Goal: Use online tool/utility: Utilize a website feature to perform a specific function

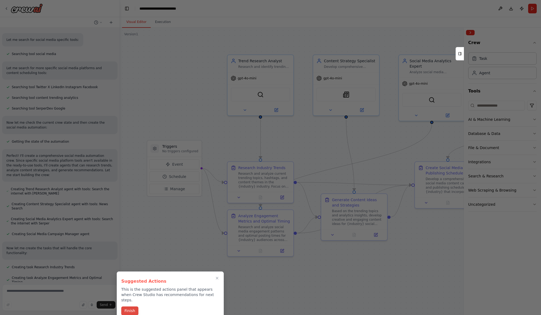
click at [129, 309] on button "Finish" at bounding box center [129, 311] width 17 height 9
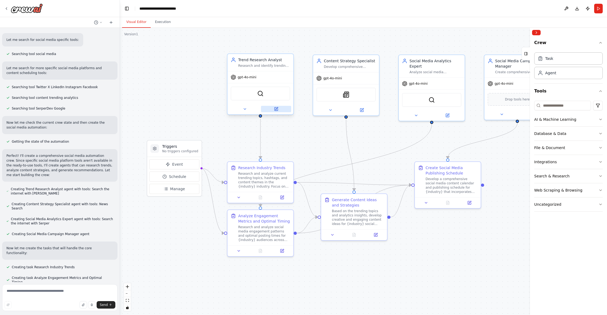
click at [276, 109] on icon at bounding box center [276, 108] width 2 height 2
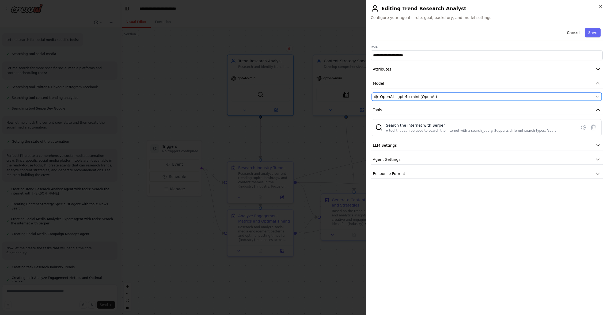
click at [437, 96] on div "OpenAI - gpt-4o-mini (OpenAI)" at bounding box center [483, 96] width 219 height 5
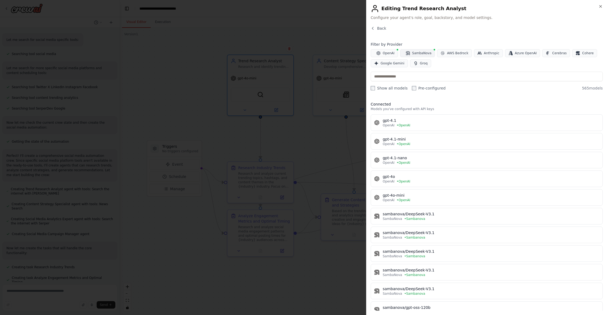
click at [425, 53] on span "SambaNova" at bounding box center [421, 53] width 19 height 4
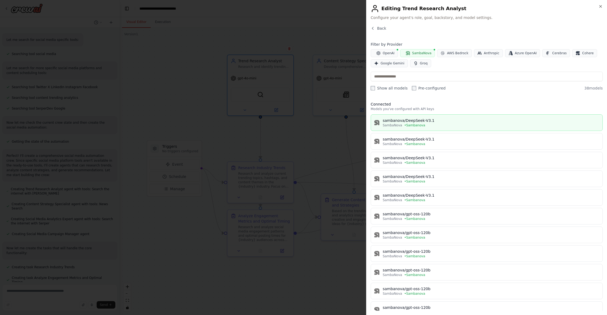
click at [465, 116] on button "sambanova/DeepSeek-V3.1 SambaNova • [GEOGRAPHIC_DATA]" at bounding box center [487, 123] width 232 height 17
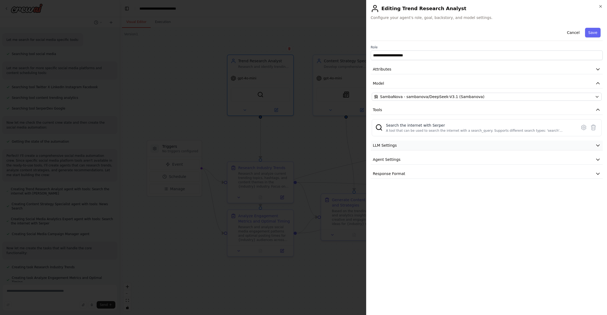
click at [541, 143] on button "LLM Settings" at bounding box center [487, 146] width 232 height 10
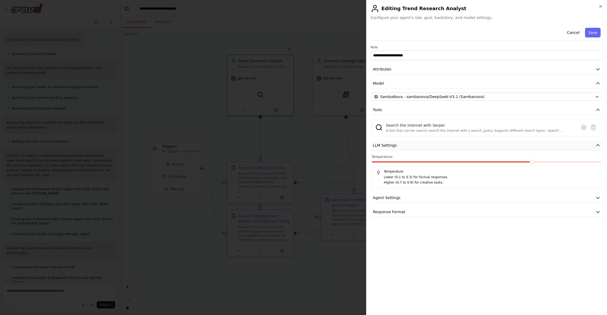
click at [541, 143] on button "LLM Settings" at bounding box center [487, 146] width 232 height 10
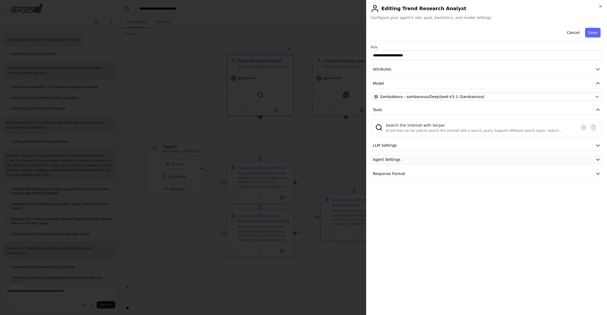
click at [541, 159] on button "Agent Settings" at bounding box center [487, 160] width 232 height 10
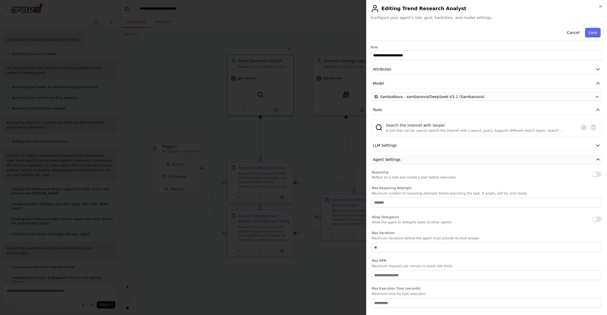
click at [541, 158] on button "Agent Settings" at bounding box center [487, 160] width 232 height 10
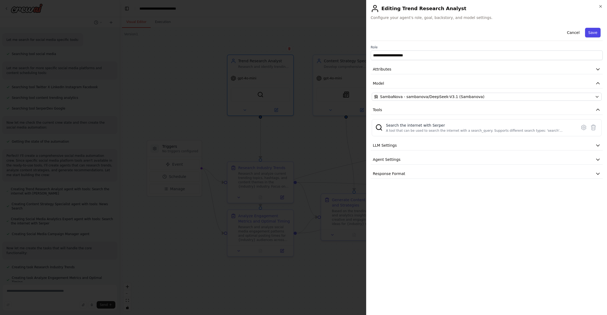
click at [541, 33] on button "Save" at bounding box center [593, 33] width 16 height 10
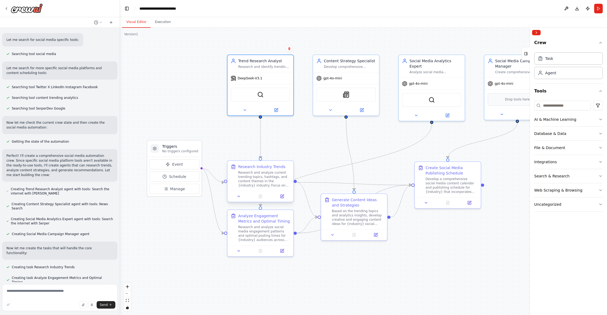
click at [267, 181] on div "Research and analyze current trending topics, hashtags, and content themes in t…" at bounding box center [264, 179] width 52 height 17
click at [361, 109] on icon at bounding box center [362, 108] width 2 height 2
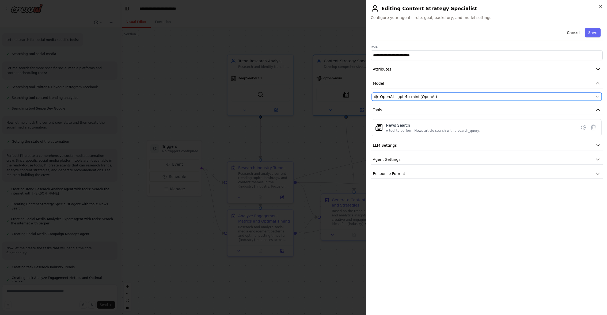
click at [435, 96] on div "OpenAI - gpt-4o-mini (OpenAI)" at bounding box center [483, 96] width 219 height 5
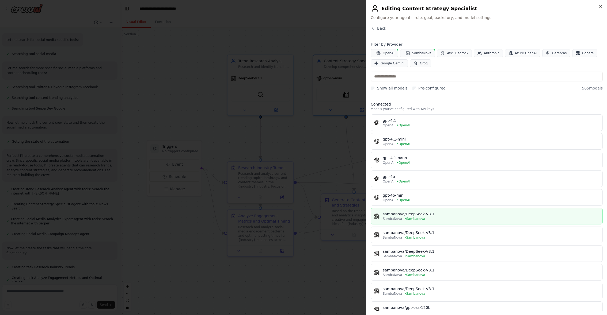
click at [448, 215] on div "sambanova/DeepSeek-V3.1" at bounding box center [491, 214] width 216 height 5
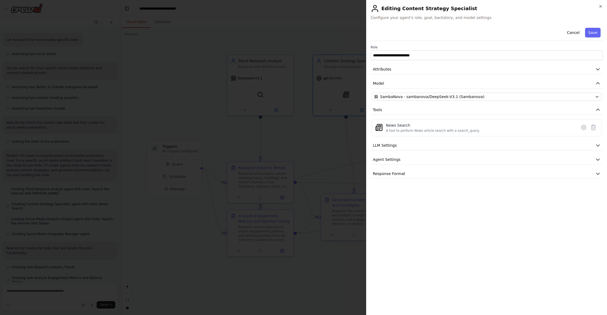
click at [541, 36] on button "Save" at bounding box center [593, 33] width 16 height 10
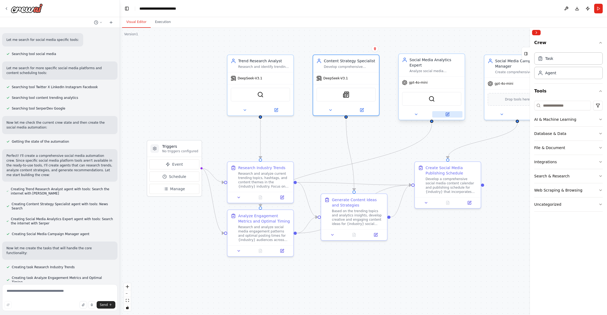
click at [450, 116] on button at bounding box center [447, 114] width 30 height 6
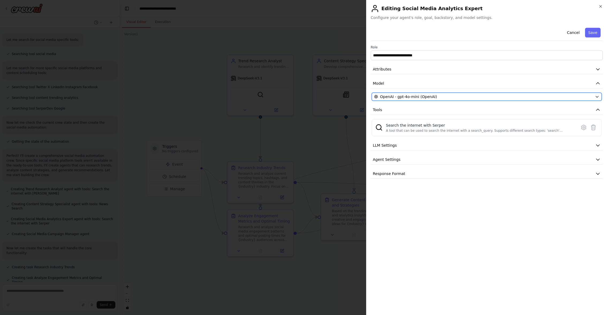
click at [454, 99] on div "OpenAI - gpt-4o-mini (OpenAI)" at bounding box center [483, 96] width 219 height 5
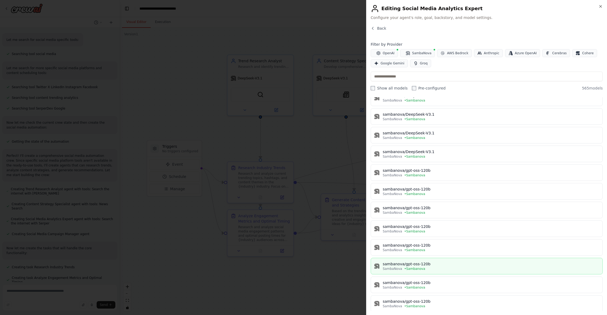
scroll to position [175, 0]
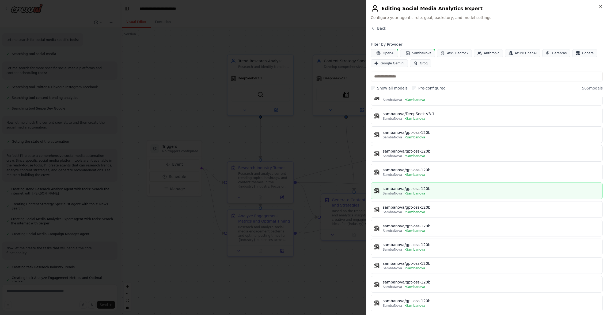
click at [445, 188] on div "sambanova/gpt-oss-120b" at bounding box center [491, 188] width 216 height 5
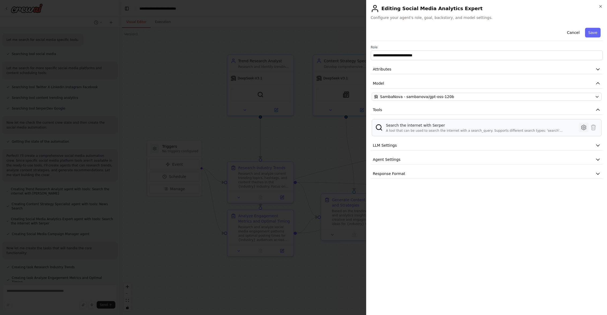
click at [541, 127] on icon at bounding box center [583, 127] width 6 height 6
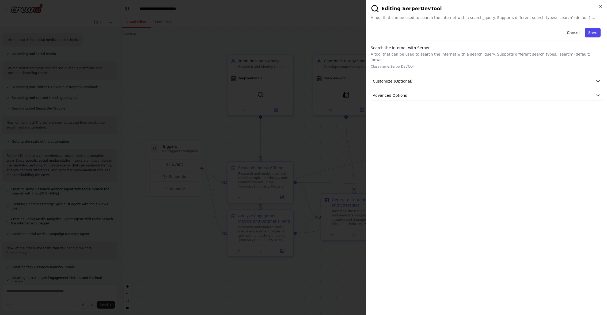
click at [541, 31] on button "Save" at bounding box center [593, 33] width 16 height 10
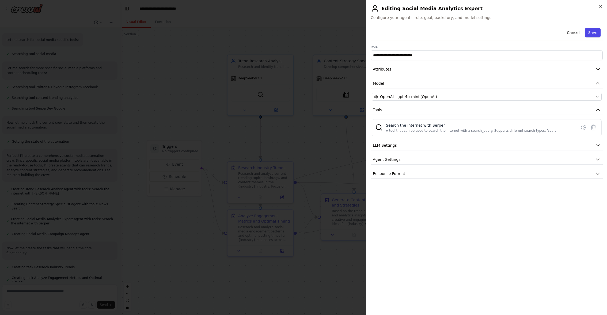
click at [541, 32] on button "Save" at bounding box center [593, 33] width 16 height 10
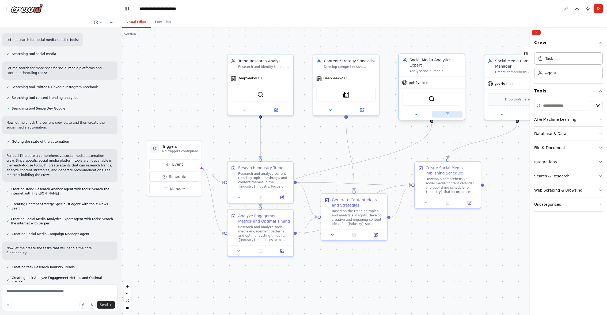
click at [449, 115] on icon at bounding box center [447, 114] width 3 height 3
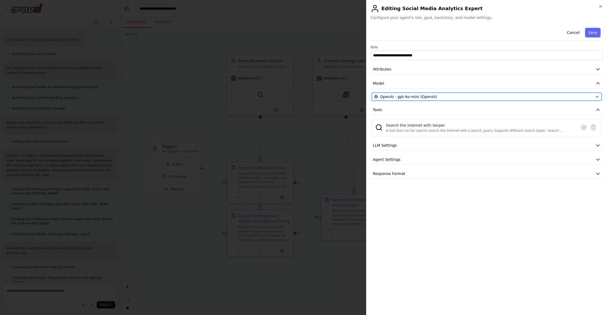
click at [458, 95] on div "OpenAI - gpt-4o-mini (OpenAI)" at bounding box center [483, 96] width 219 height 5
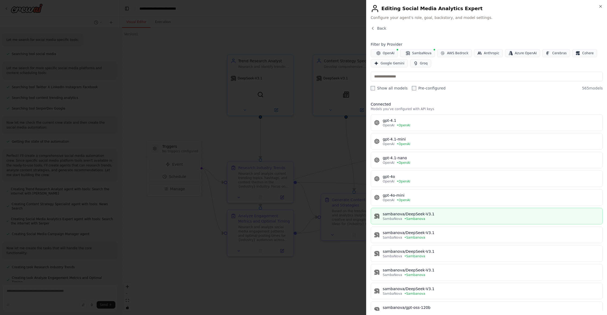
scroll to position [153, 0]
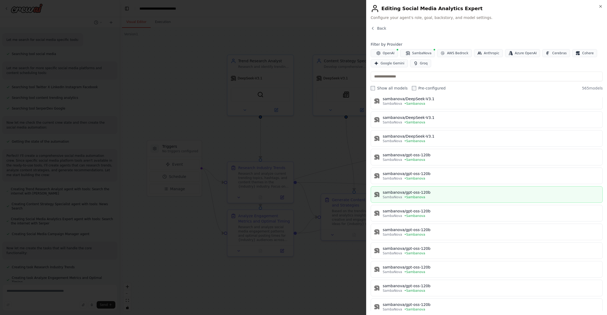
click at [471, 194] on div "sambanova/gpt-oss-120b" at bounding box center [491, 192] width 216 height 5
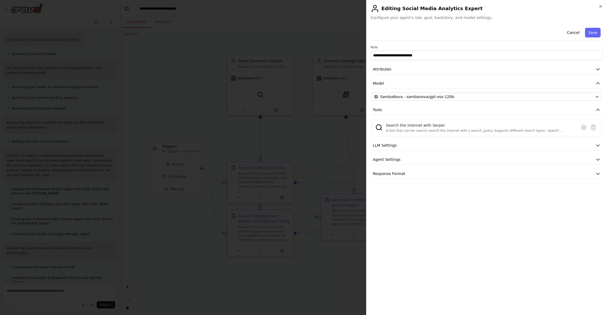
click at [541, 31] on button "Save" at bounding box center [593, 33] width 16 height 10
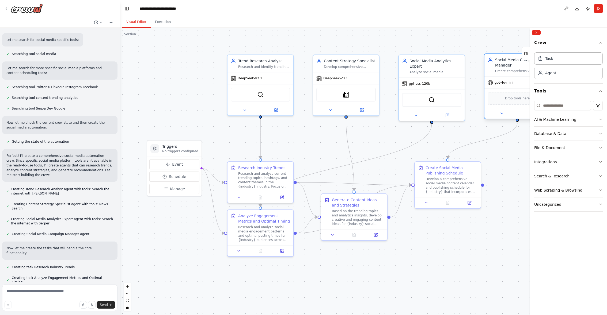
click at [505, 83] on span "gpt-4o-mini" at bounding box center [503, 83] width 19 height 4
click at [541, 44] on icon "button" at bounding box center [600, 43] width 4 height 4
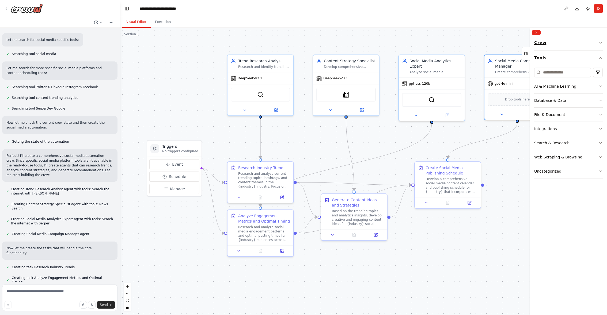
click at [541, 43] on icon "button" at bounding box center [600, 42] width 2 height 1
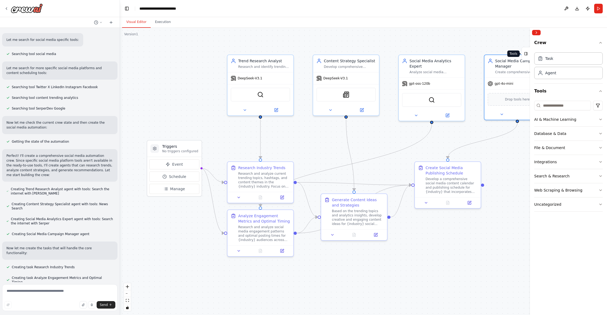
click at [527, 54] on icon at bounding box center [526, 54] width 4 height 9
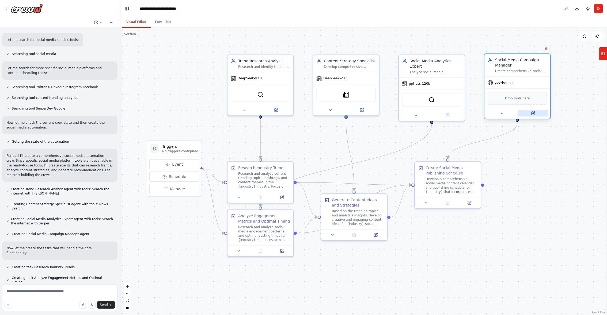
click at [534, 113] on icon at bounding box center [532, 113] width 3 height 3
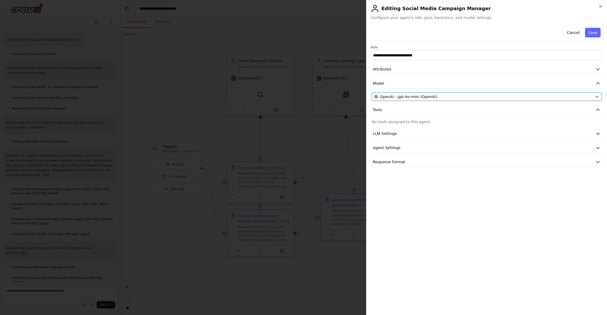
click at [486, 95] on div "OpenAI - gpt-4o-mini (OpenAI)" at bounding box center [483, 96] width 219 height 5
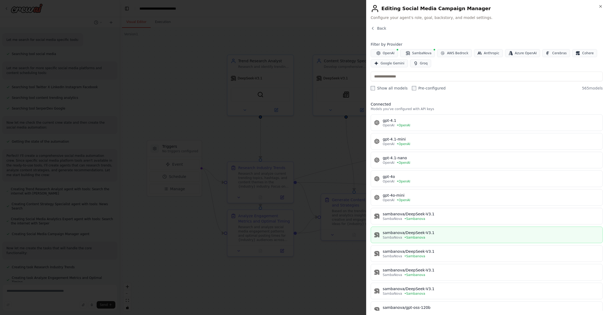
scroll to position [90, 0]
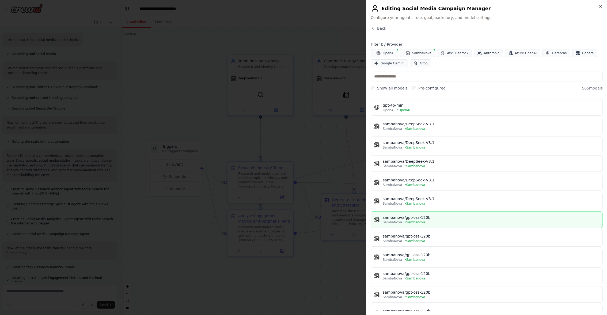
click at [467, 216] on div "sambanova/gpt-oss-120b" at bounding box center [491, 217] width 216 height 5
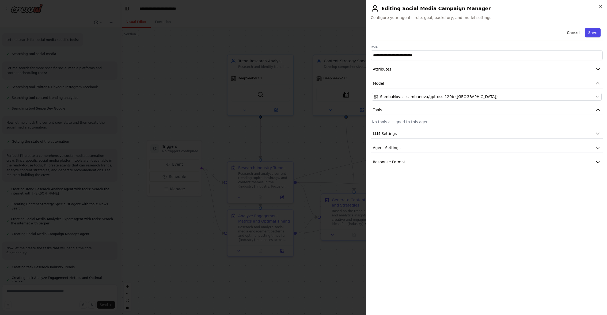
click at [541, 35] on button "Save" at bounding box center [593, 33] width 16 height 10
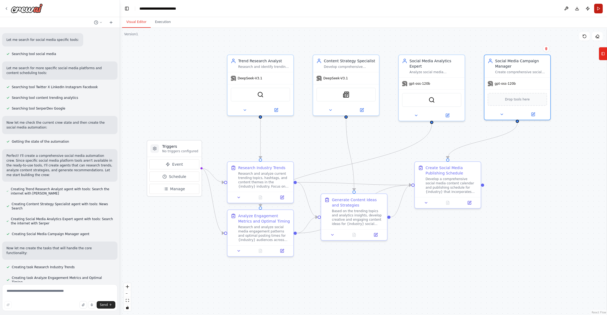
click at [541, 9] on button "Run" at bounding box center [598, 9] width 9 height 10
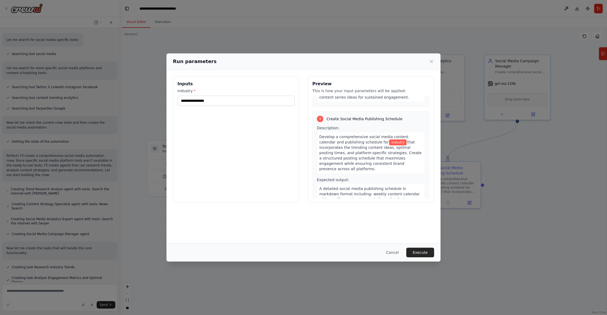
scroll to position [0, 0]
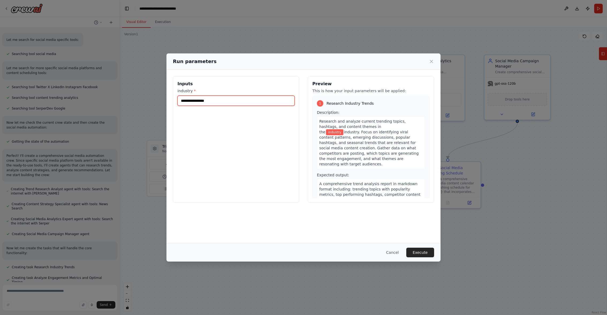
click at [249, 98] on input "industry *" at bounding box center [235, 101] width 117 height 10
type input "**********"
click at [279, 222] on div "**********" at bounding box center [303, 156] width 274 height 173
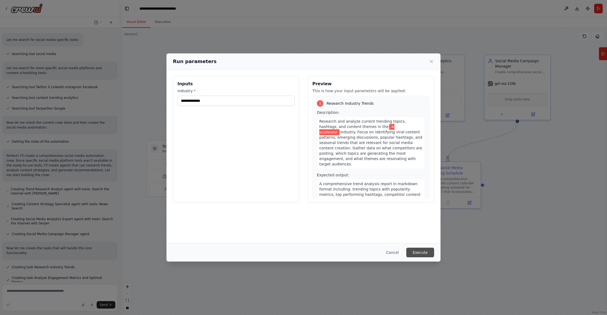
click at [422, 254] on button "Execute" at bounding box center [420, 253] width 28 height 10
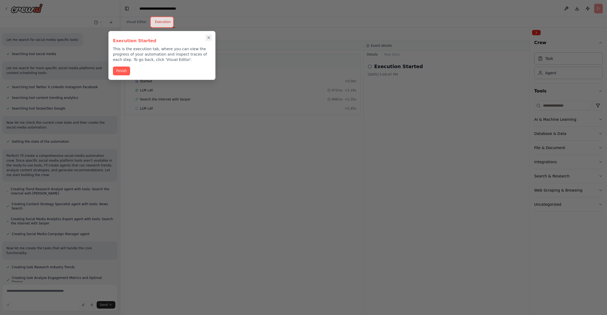
click at [208, 36] on icon "Close walkthrough" at bounding box center [208, 37] width 5 height 5
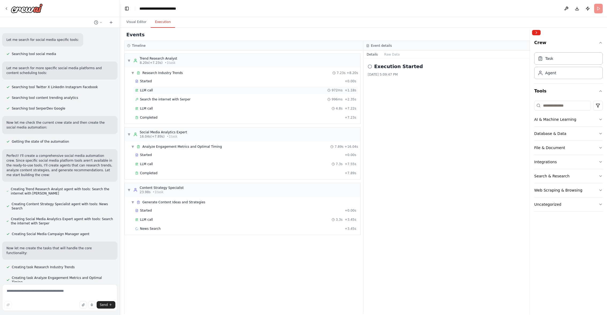
click at [244, 94] on div "LLM call 972ms + 1.18s" at bounding box center [245, 90] width 225 height 8
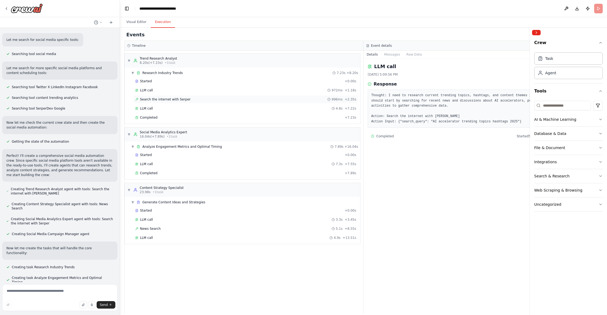
click at [179, 98] on span "Search the internet with Serper" at bounding box center [165, 99] width 51 height 4
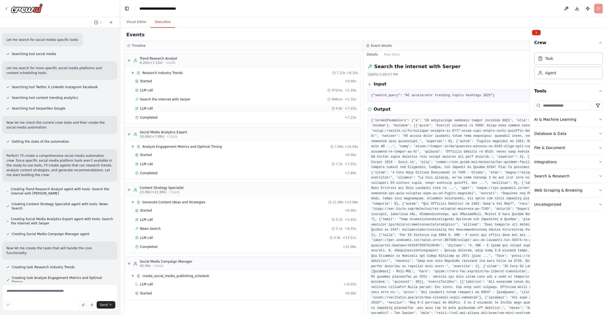
click at [179, 106] on div "LLM call 4.8s + 7.22s" at bounding box center [245, 108] width 221 height 4
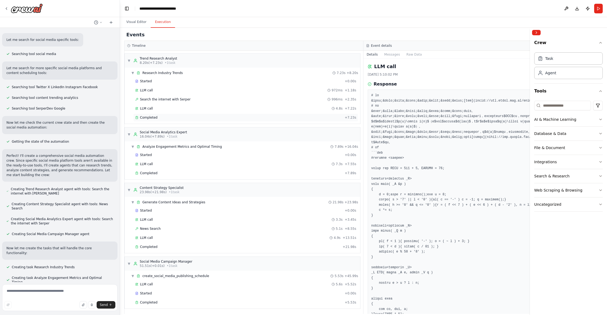
click at [240, 120] on div "Completed" at bounding box center [238, 118] width 207 height 4
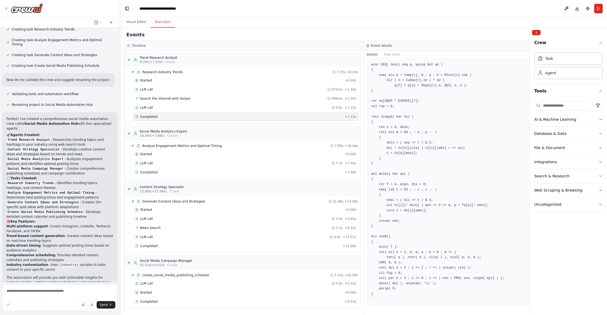
scroll to position [397, 0]
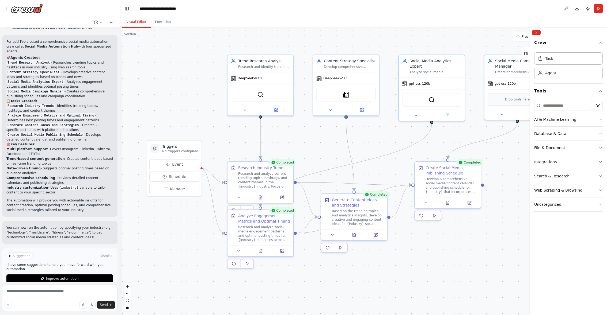
click at [140, 20] on button "Visual Editor" at bounding box center [136, 22] width 29 height 11
click at [173, 22] on button "Execution" at bounding box center [163, 22] width 24 height 11
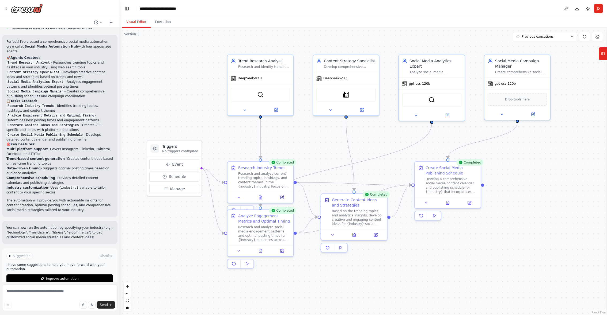
click at [137, 22] on button "Visual Editor" at bounding box center [136, 22] width 29 height 11
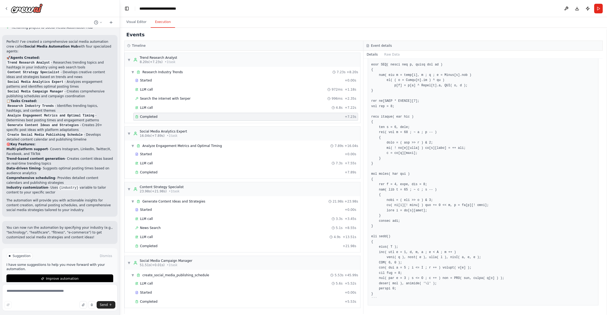
click at [161, 23] on button "Execution" at bounding box center [163, 22] width 24 height 11
click at [194, 228] on div "News Search 5.1s + 8.55s" at bounding box center [245, 228] width 221 height 4
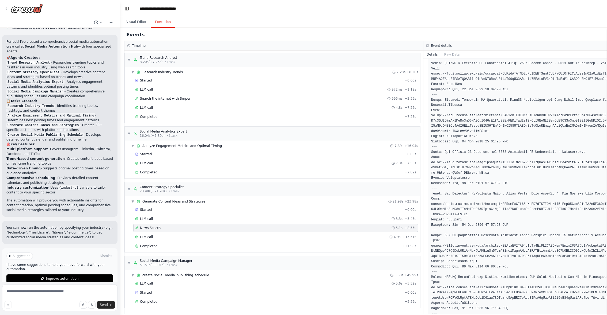
scroll to position [0, 0]
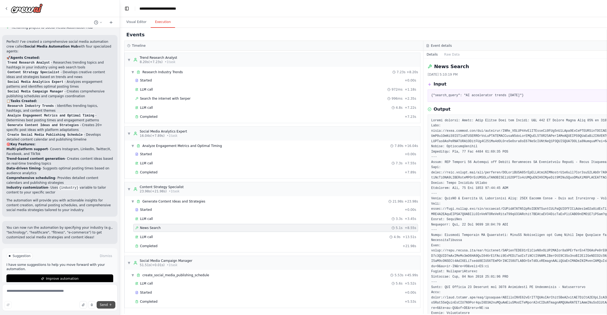
click at [101, 308] on button "Send" at bounding box center [106, 305] width 19 height 7
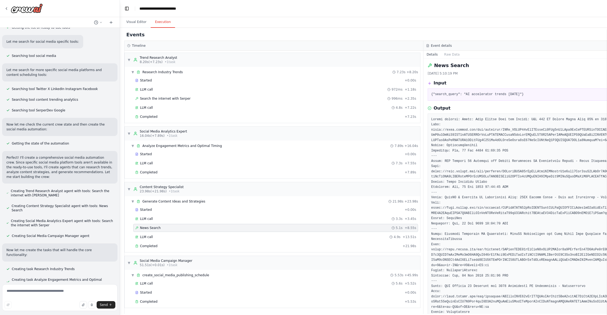
scroll to position [397, 0]
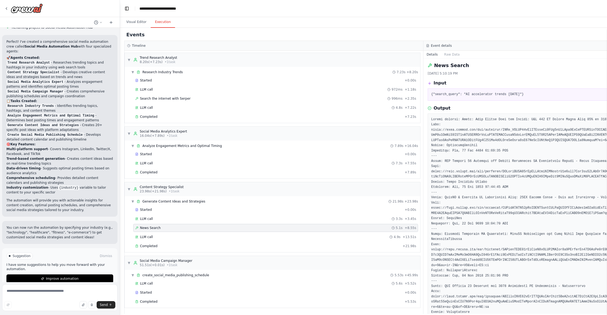
click at [71, 226] on p "You can now run the automation by specifying your industry (e.g., "technology",…" at bounding box center [59, 233] width 107 height 14
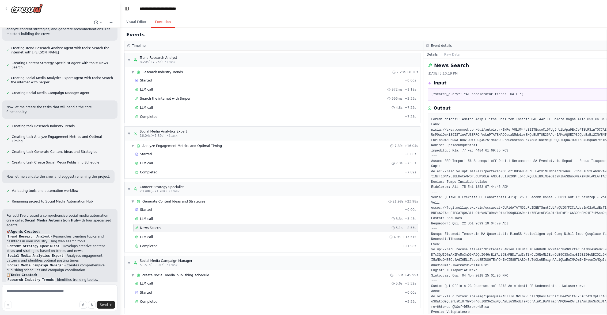
scroll to position [0, 0]
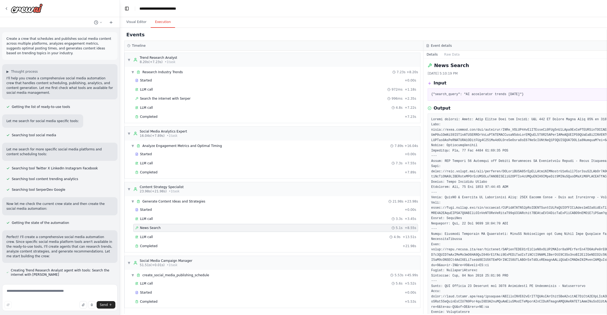
click at [485, 41] on div "Event details" at bounding box center [572, 46] width 299 height 10
click at [130, 9] on button "Toggle Left Sidebar" at bounding box center [126, 8] width 7 height 7
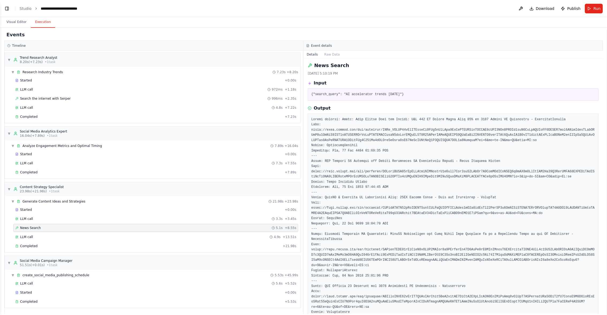
click at [6, 9] on button "Toggle Left Sidebar" at bounding box center [6, 8] width 7 height 7
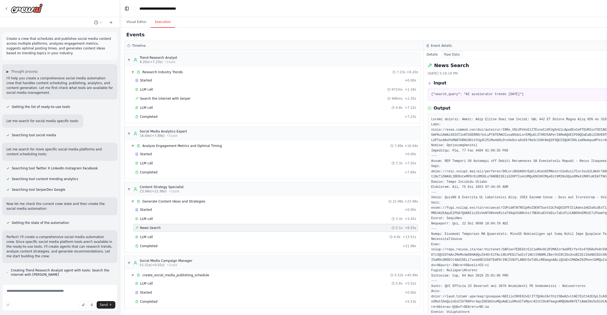
click at [450, 53] on button "Raw Data" at bounding box center [452, 54] width 22 height 7
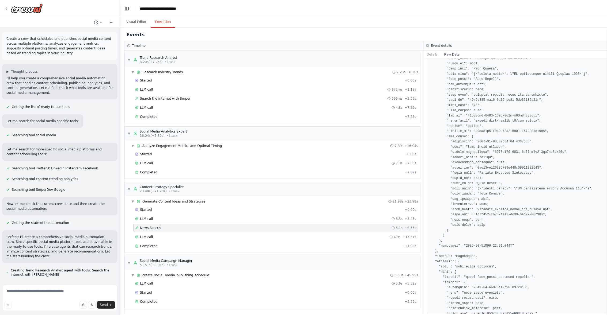
scroll to position [292, 0]
click at [433, 54] on button "Details" at bounding box center [432, 54] width 18 height 7
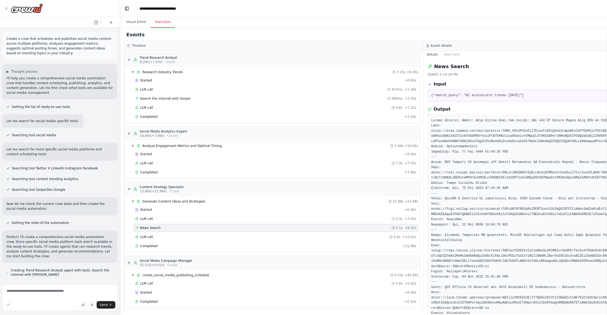
click at [449, 44] on h3 "Event details" at bounding box center [441, 46] width 21 height 4
click at [75, 292] on textarea at bounding box center [59, 298] width 115 height 27
type textarea "**********"
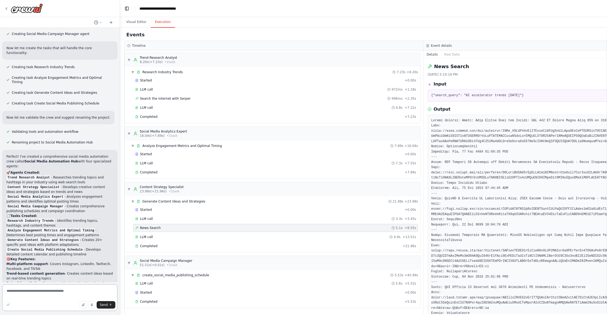
scroll to position [353, 0]
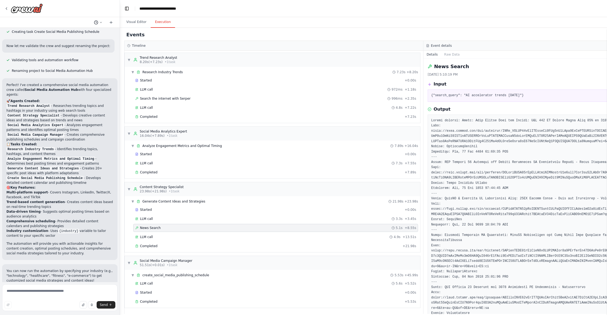
click at [101, 22] on icon at bounding box center [100, 22] width 3 height 3
click at [110, 22] on div at bounding box center [60, 157] width 120 height 315
click at [110, 22] on icon at bounding box center [111, 22] width 4 height 4
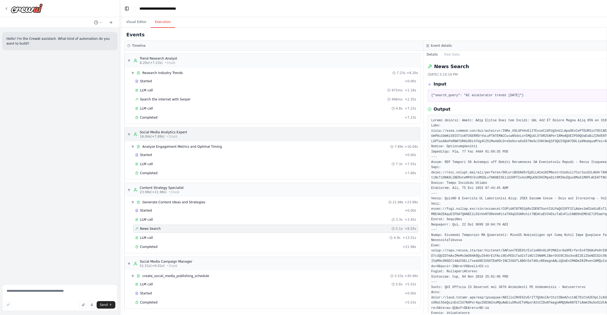
scroll to position [1, 0]
click at [193, 302] on div "Completed" at bounding box center [268, 302] width 267 height 4
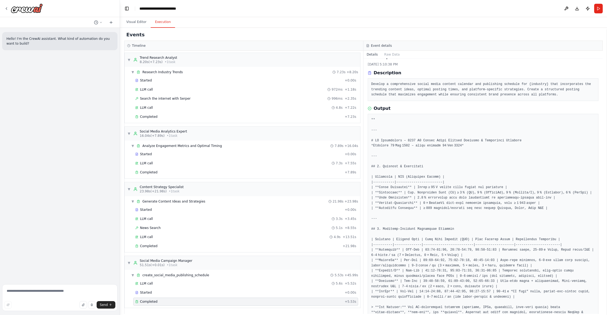
scroll to position [0, 0]
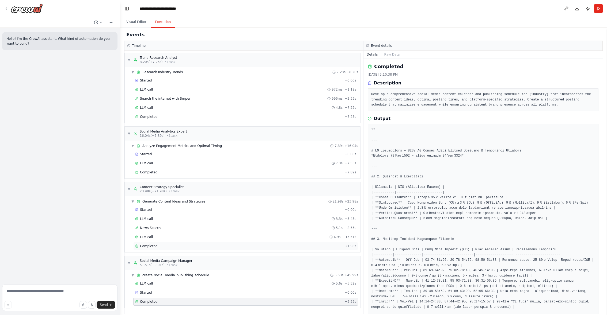
click at [256, 247] on div "Completed" at bounding box center [237, 246] width 205 height 4
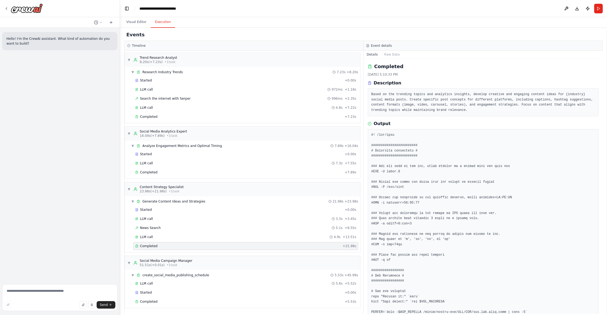
scroll to position [50, 0]
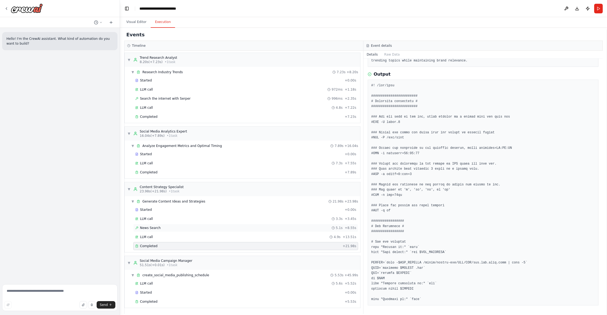
click at [274, 230] on div "News Search 5.1s + 8.55s" at bounding box center [245, 228] width 221 height 4
